Goal: Check status: Check status

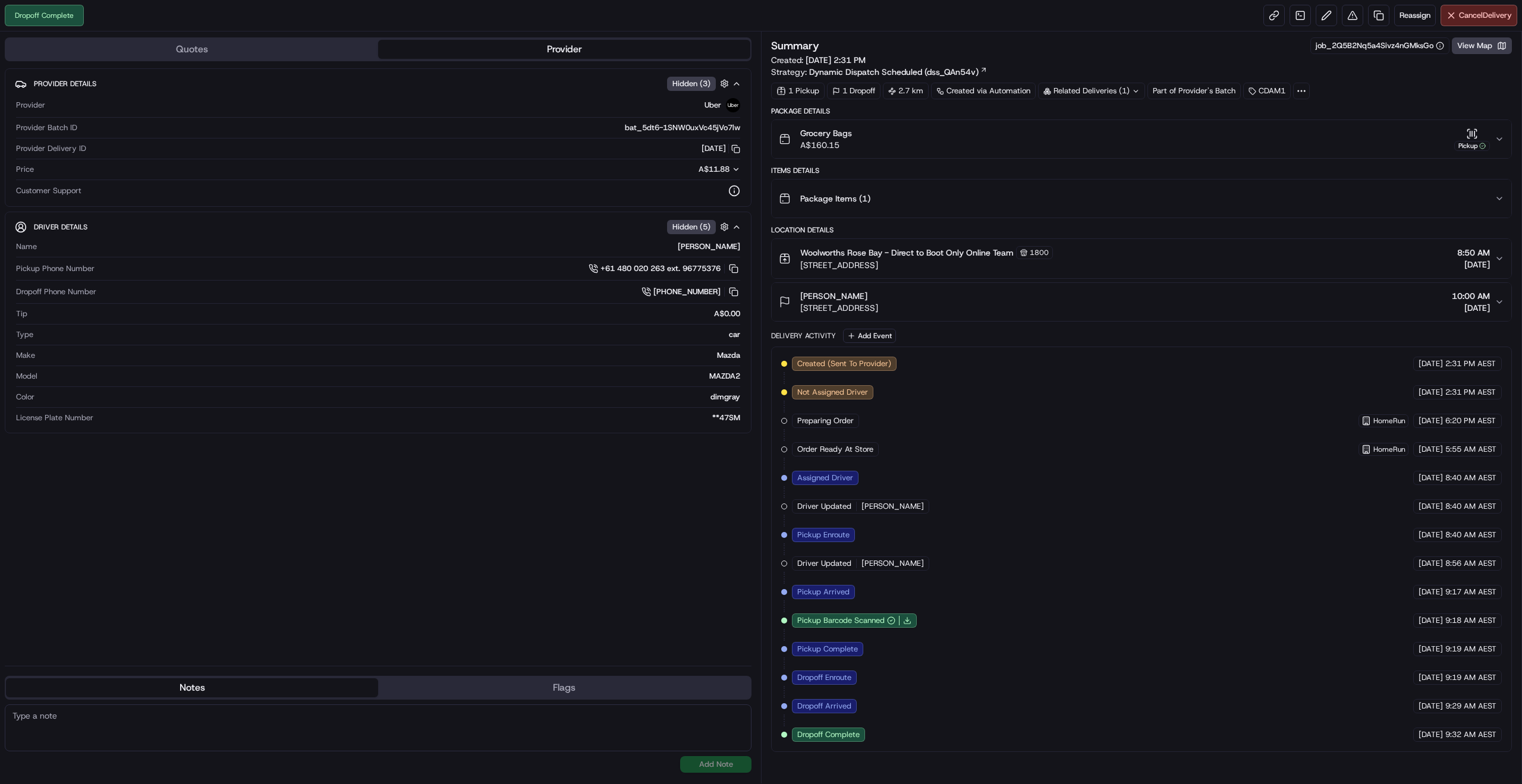
click at [1494, 139] on div "Grocery Bags A$160.15 Pickup" at bounding box center [1136, 139] width 716 height 24
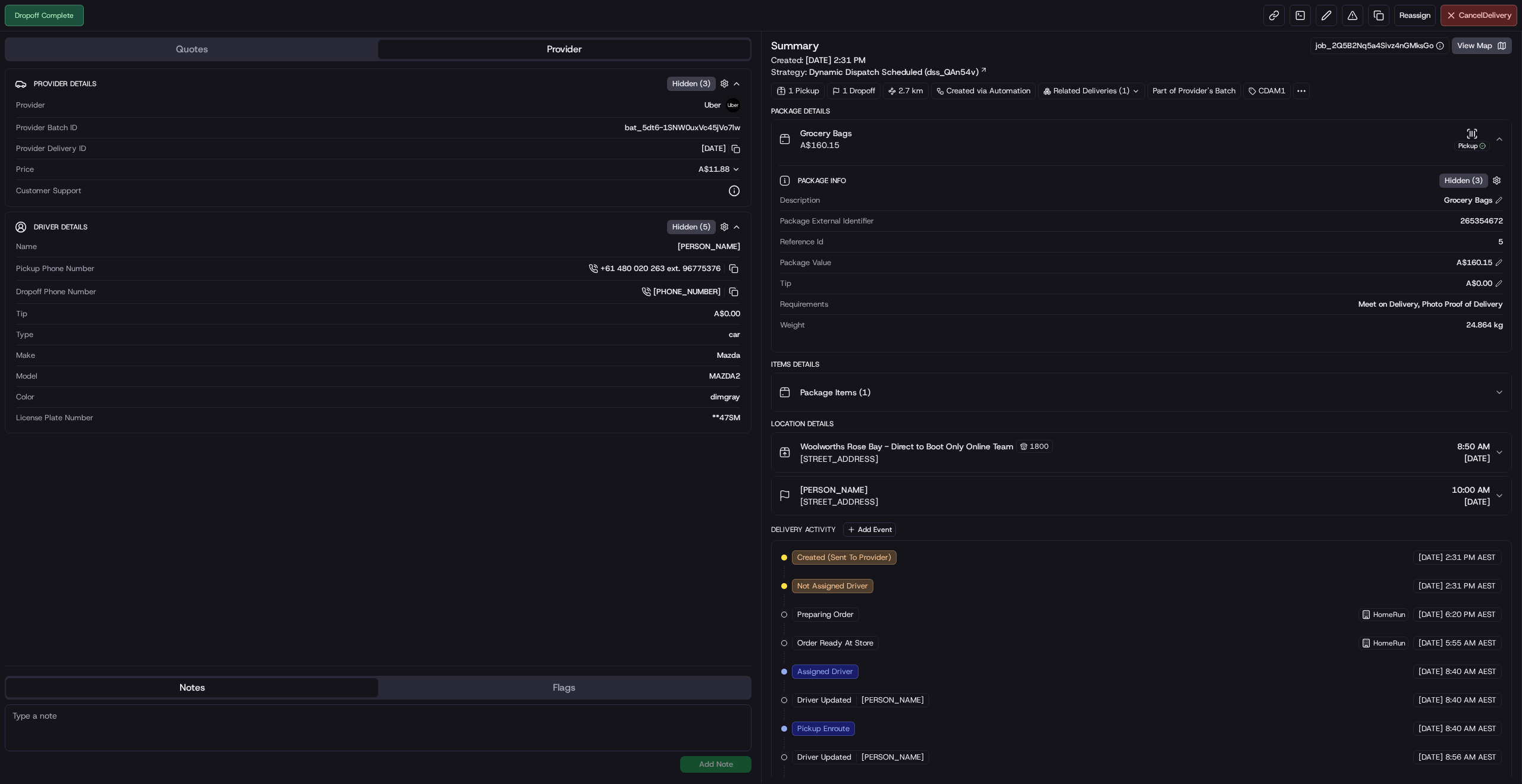
click at [1494, 139] on div "Grocery Bags A$160.15 Pickup" at bounding box center [1136, 139] width 716 height 24
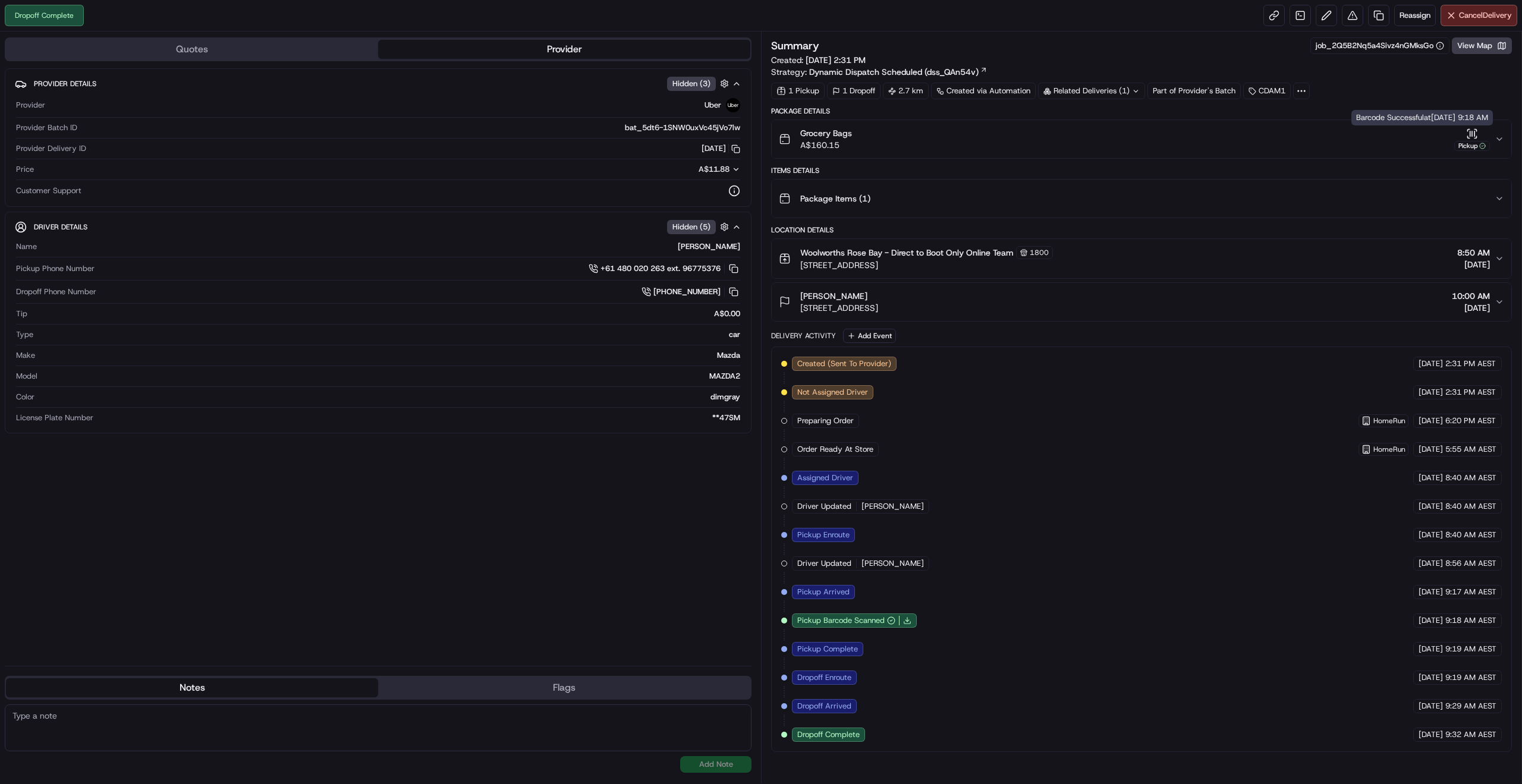
click at [1476, 134] on icon "button" at bounding box center [1472, 134] width 12 height 12
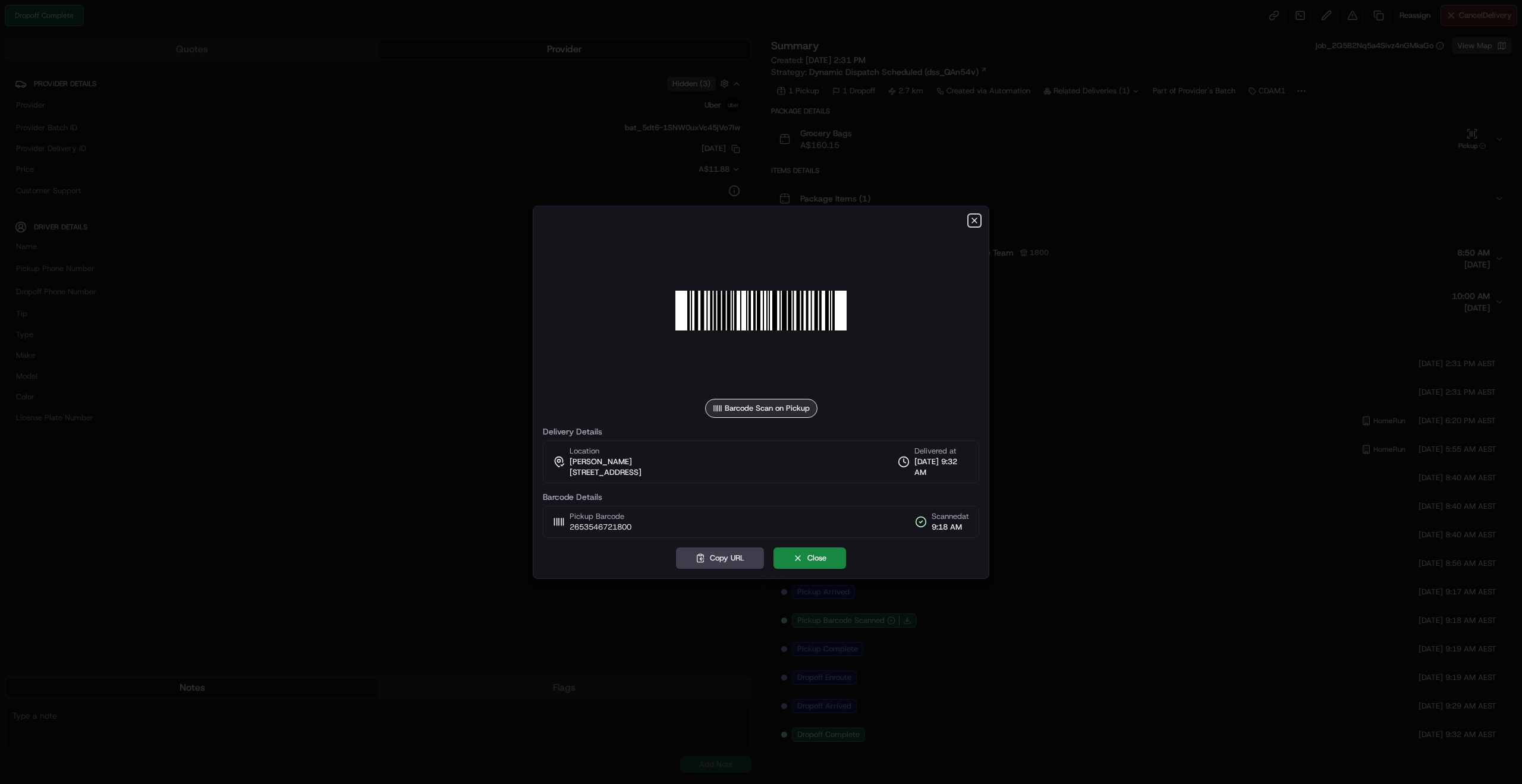
drag, startPoint x: 972, startPoint y: 220, endPoint x: 977, endPoint y: 224, distance: 6.4
click at [974, 224] on icon "button" at bounding box center [974, 221] width 10 height 10
